Goal: Task Accomplishment & Management: Use online tool/utility

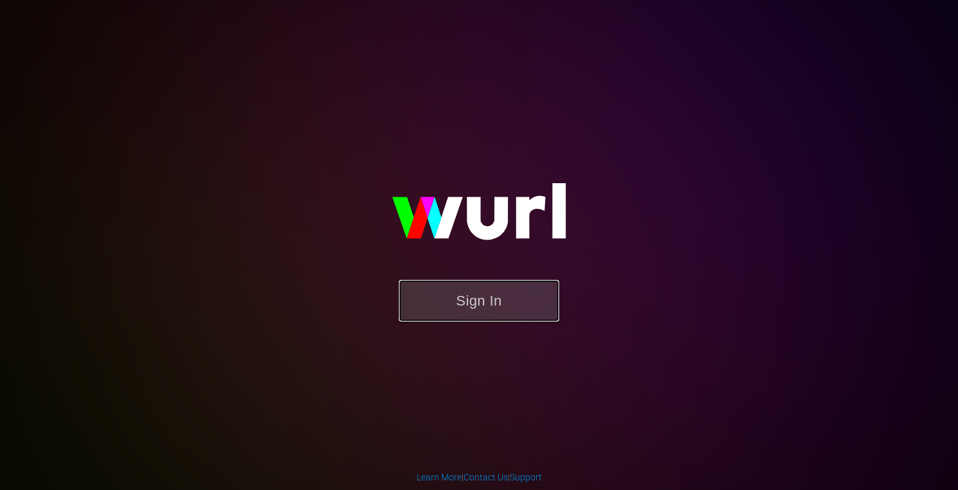
click at [473, 287] on button "Sign In" at bounding box center [479, 301] width 160 height 42
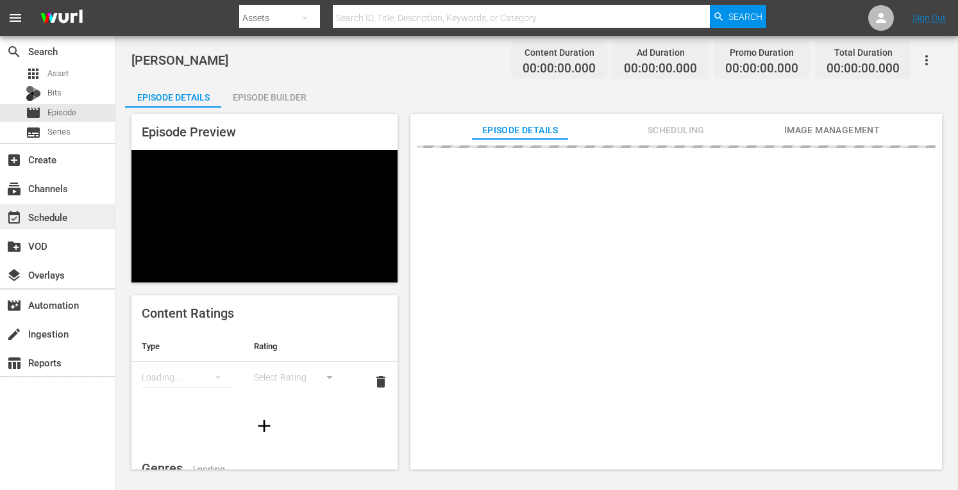
click at [49, 212] on div "event_available Schedule" at bounding box center [36, 216] width 72 height 12
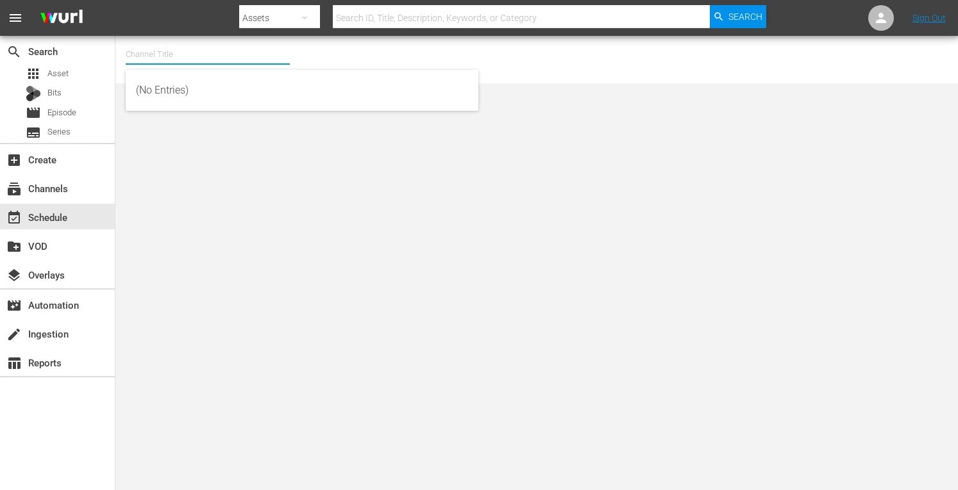
click at [258, 54] on input "text" at bounding box center [208, 54] width 164 height 31
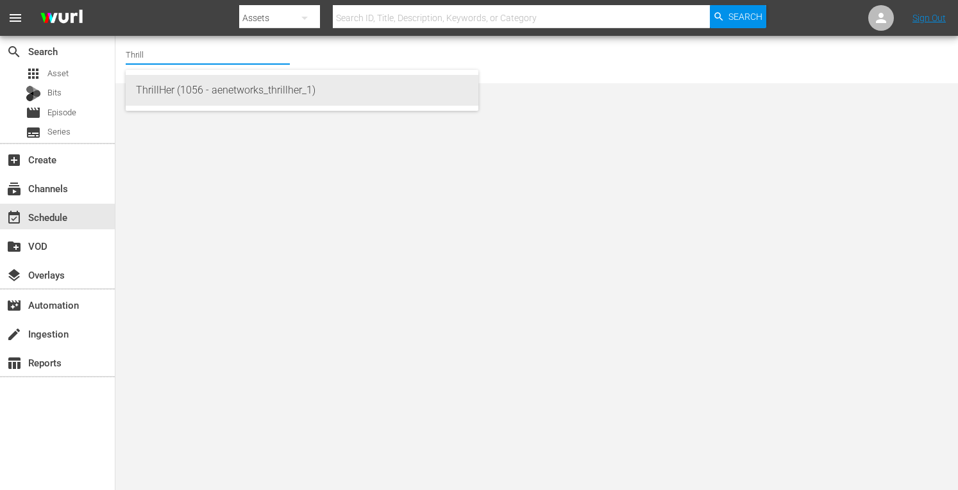
click at [241, 90] on div "ThrillHer (1056 - aenetworks_thrillher_1)" at bounding box center [302, 90] width 332 height 31
type input "ThrillHer (1056 - aenetworks_thrillher_1)"
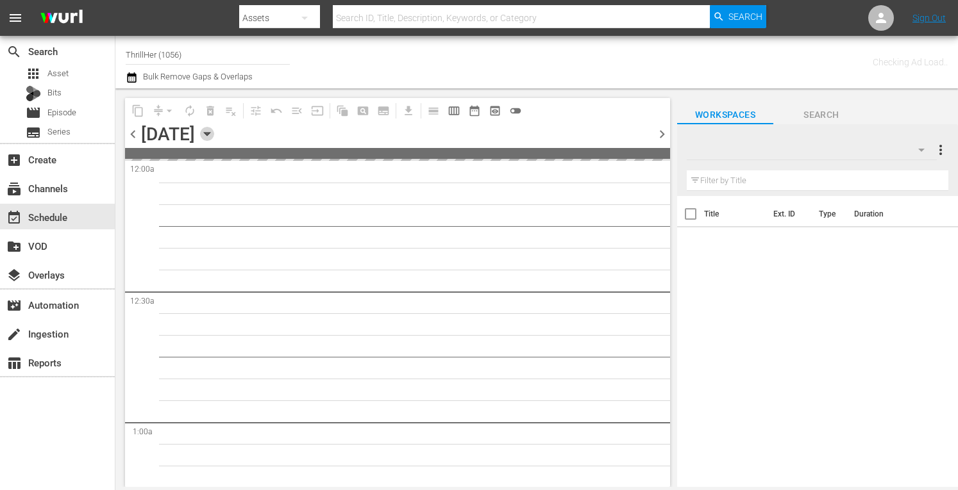
click at [214, 131] on icon "button" at bounding box center [207, 134] width 14 height 14
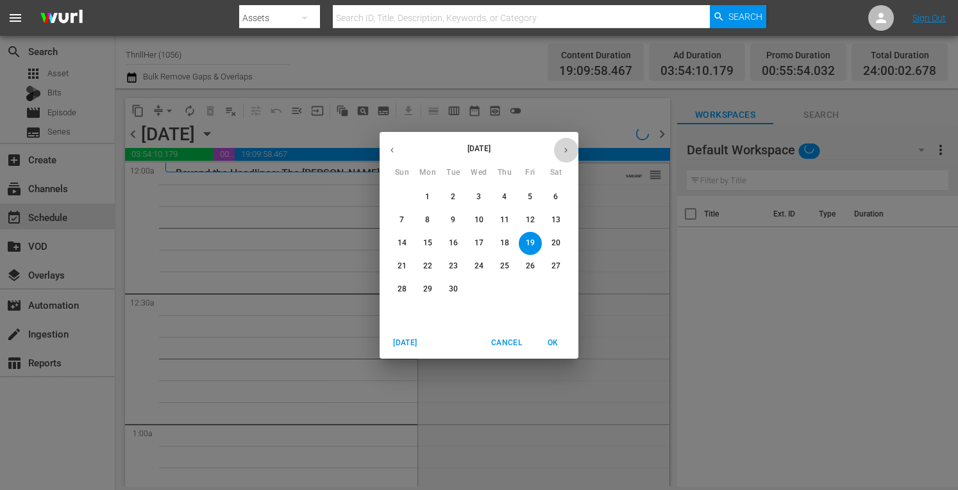
click at [567, 152] on icon "button" at bounding box center [566, 151] width 10 height 10
click at [553, 220] on p "11" at bounding box center [555, 220] width 9 height 11
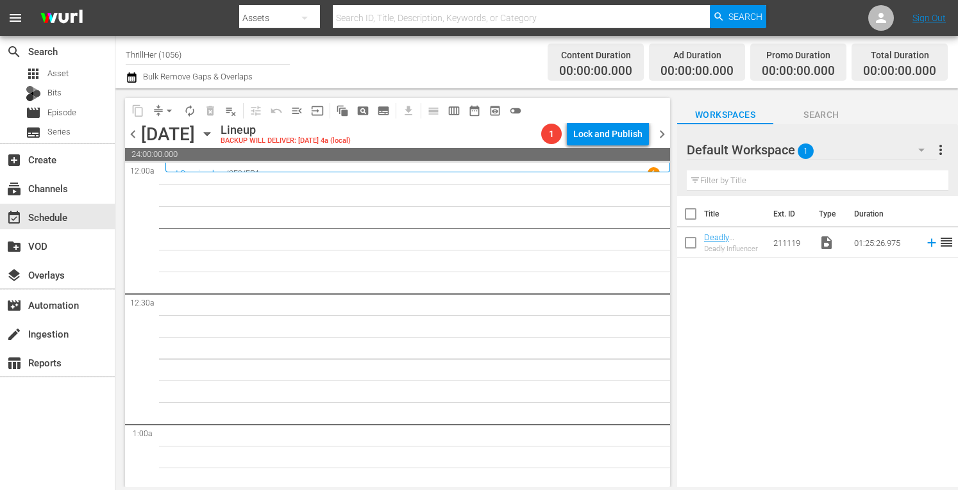
click at [210, 133] on icon "button" at bounding box center [207, 134] width 6 height 3
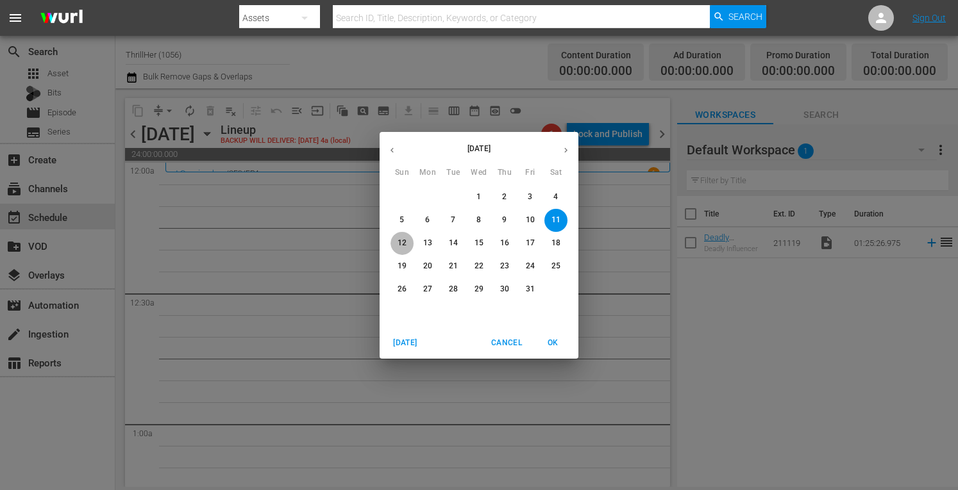
click at [400, 244] on p "12" at bounding box center [401, 243] width 9 height 11
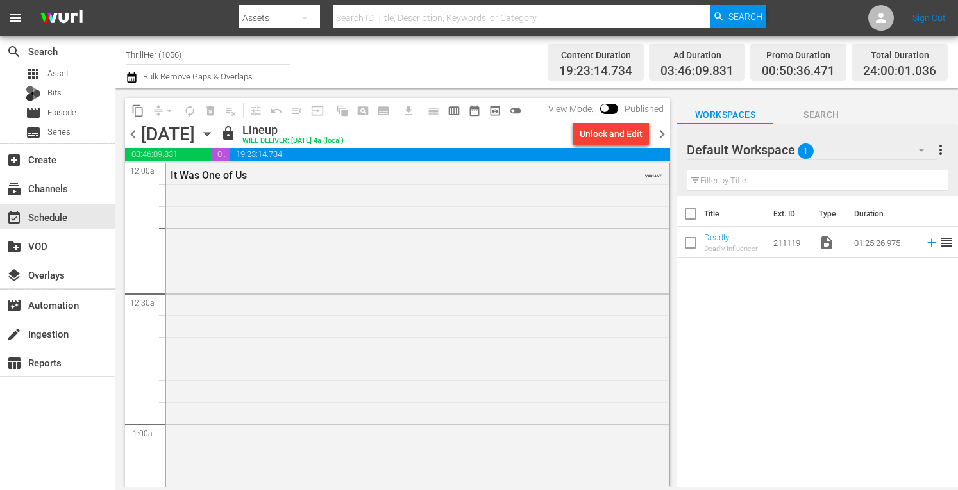
click at [214, 131] on icon "button" at bounding box center [207, 134] width 14 height 14
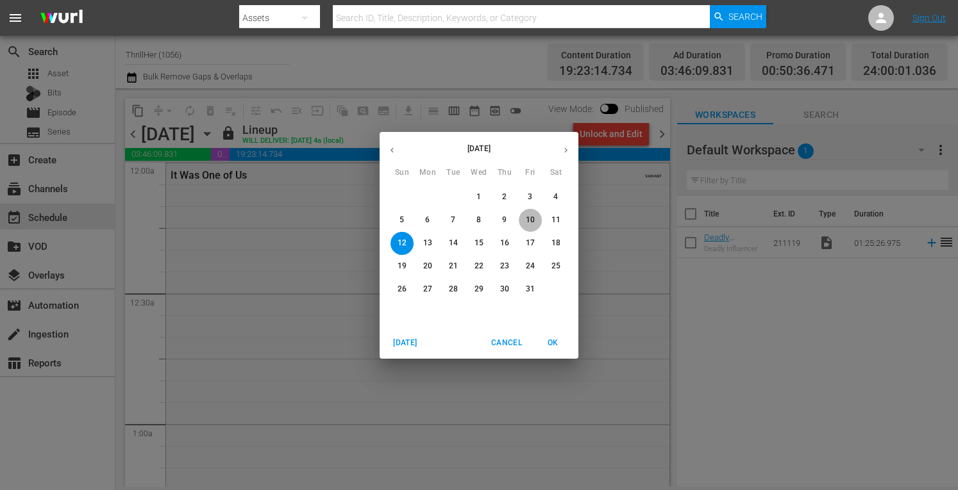
click at [536, 216] on span "10" at bounding box center [530, 220] width 23 height 11
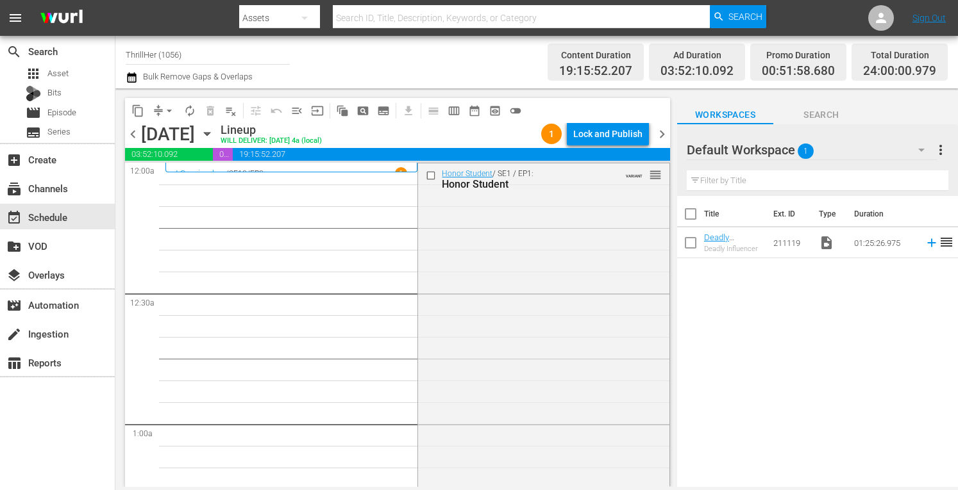
click at [214, 135] on icon "button" at bounding box center [207, 134] width 14 height 14
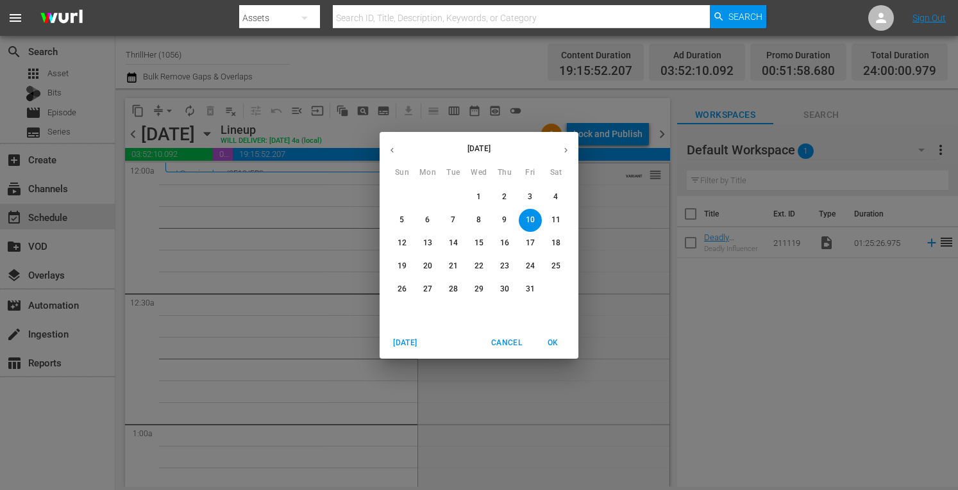
click at [553, 223] on p "11" at bounding box center [555, 220] width 9 height 11
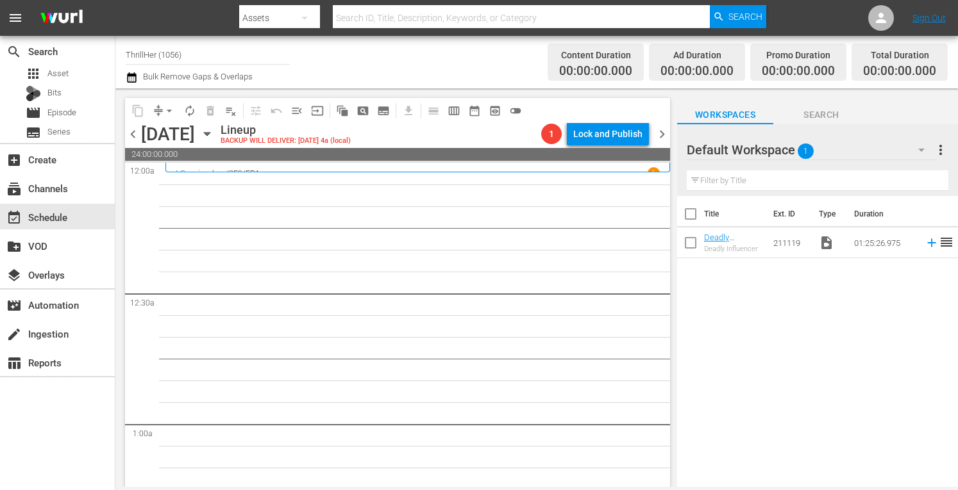
click at [214, 136] on icon "button" at bounding box center [207, 134] width 14 height 14
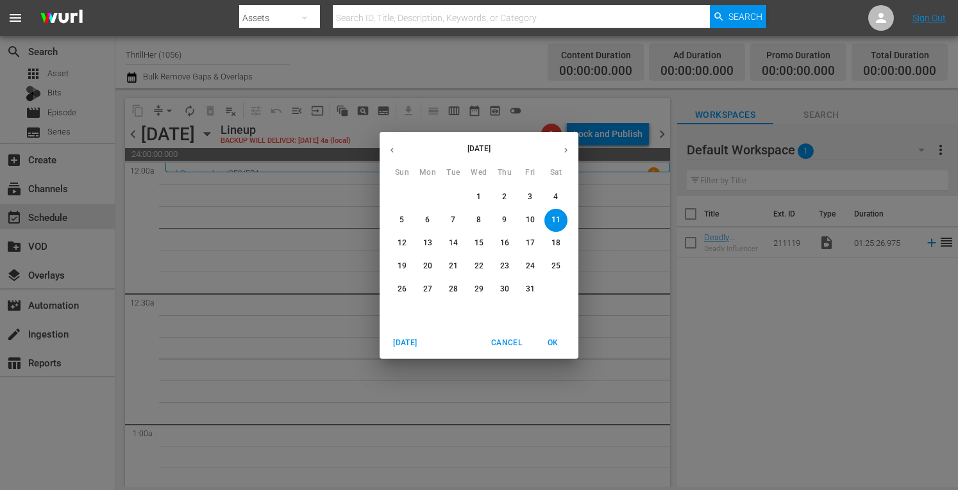
click at [483, 219] on span "8" at bounding box center [478, 220] width 23 height 11
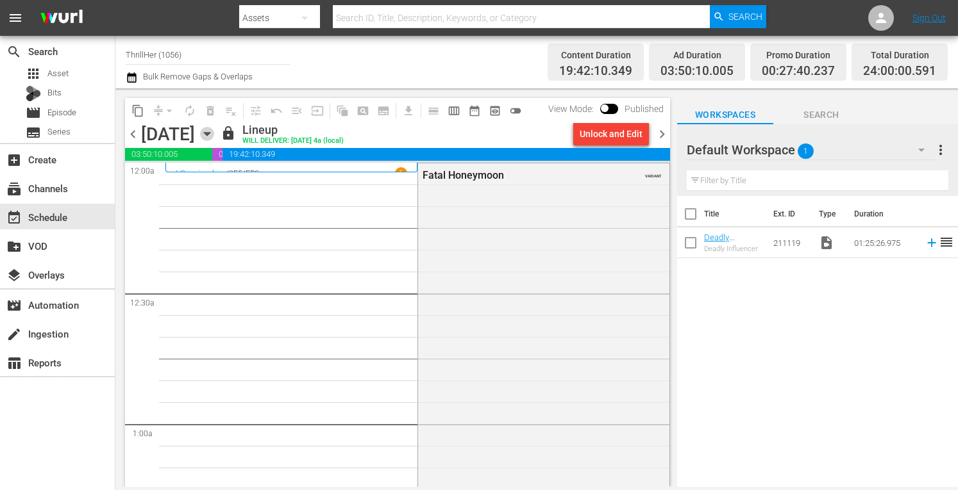
click at [210, 135] on icon "button" at bounding box center [207, 134] width 6 height 3
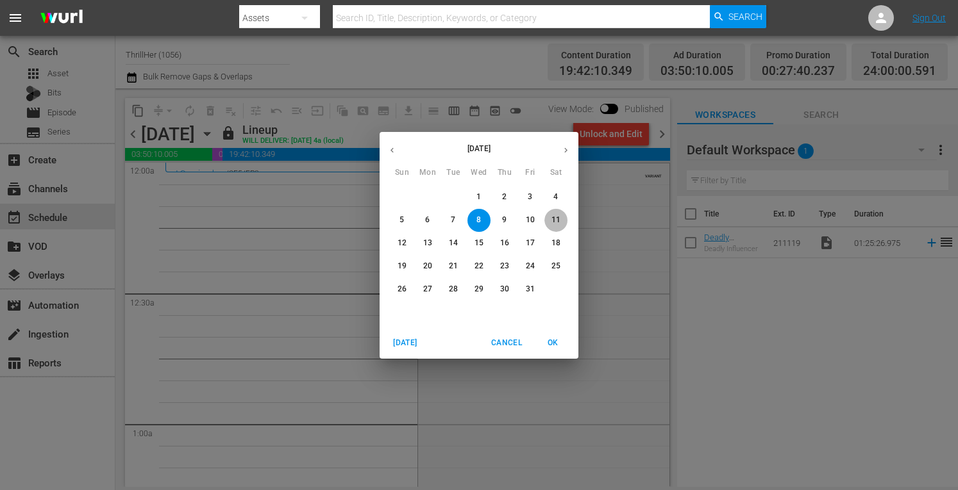
click at [555, 221] on p "11" at bounding box center [555, 220] width 9 height 11
